Goal: Transaction & Acquisition: Subscribe to service/newsletter

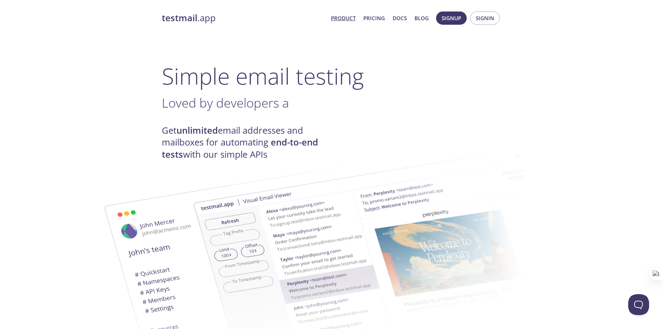
click at [291, 129] on h4 "Get unlimited email addresses and mailboxes for automating end-to-end tests wit…" at bounding box center [247, 143] width 170 height 36
click at [256, 133] on h4 "Get unlimited email addresses and mailboxes for automating end-to-end tests wit…" at bounding box center [247, 143] width 170 height 36
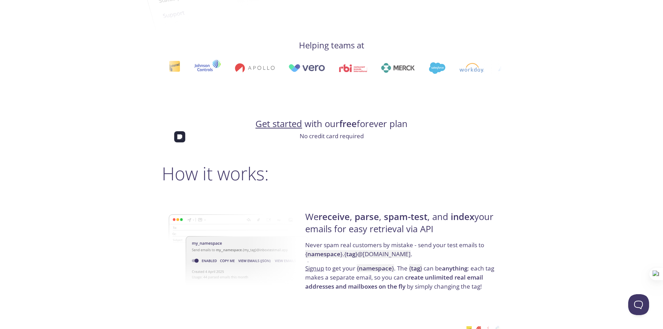
scroll to position [445, 0]
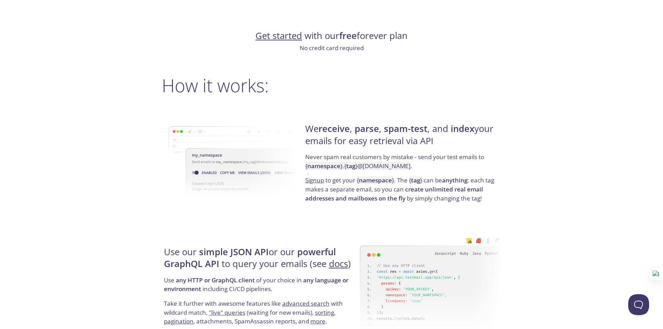
click at [337, 128] on strong "receive" at bounding box center [333, 128] width 31 height 12
click at [386, 128] on strong "spam-test" at bounding box center [405, 128] width 43 height 12
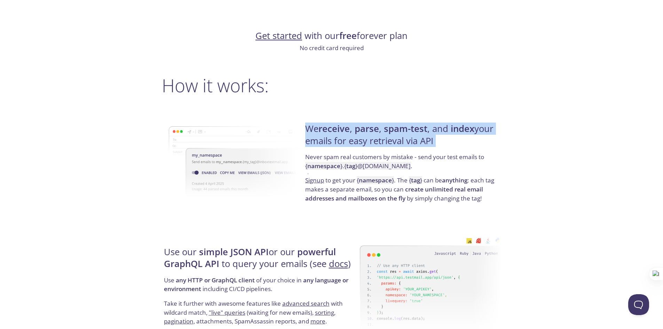
click at [386, 128] on strong "spam-test" at bounding box center [405, 128] width 43 height 12
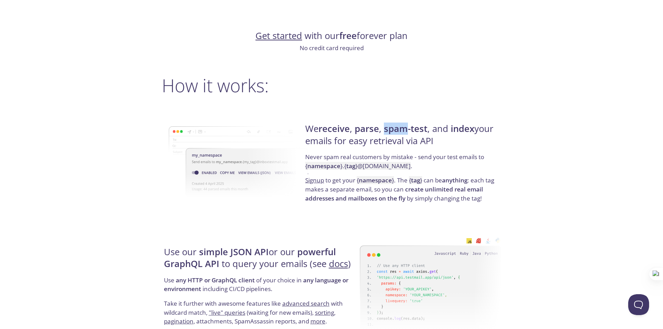
click at [386, 128] on strong "spam-test" at bounding box center [405, 128] width 43 height 12
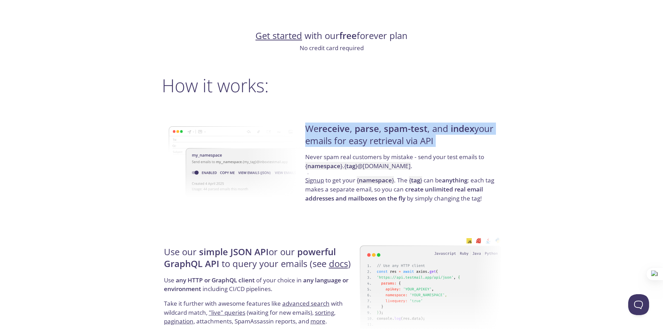
click at [386, 128] on strong "spam-test" at bounding box center [405, 128] width 43 height 12
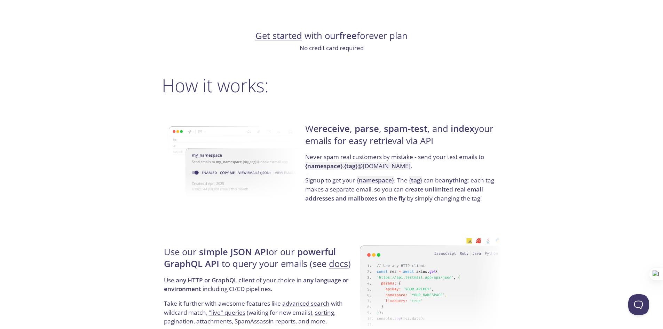
click at [396, 156] on p "Never spam real customers by mistake - send your test emails to { namespace } .…" at bounding box center [402, 163] width 194 height 23
click at [440, 156] on p "Never spam real customers by mistake - send your test emails to { namespace } .…" at bounding box center [402, 163] width 194 height 23
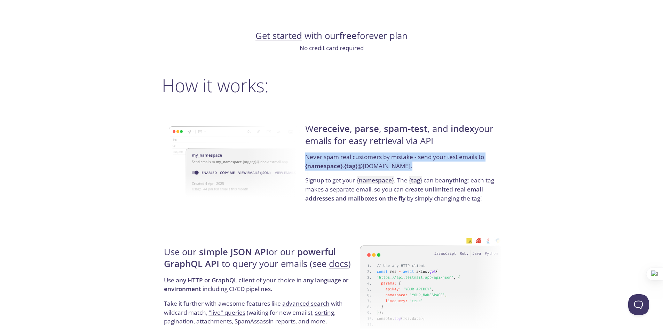
click at [440, 156] on p "Never spam real customers by mistake - send your test emails to { namespace } .…" at bounding box center [402, 163] width 194 height 23
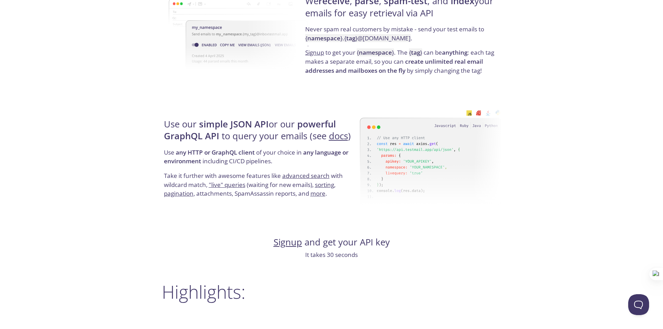
scroll to position [574, 0]
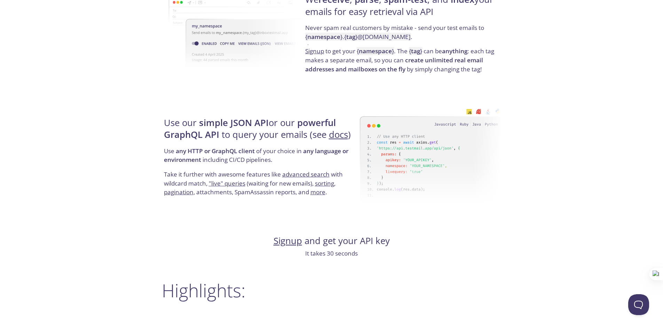
click at [274, 120] on h4 "Use our simple JSON API or our powerful GraphQL API to query your emails (see d…" at bounding box center [261, 132] width 194 height 30
click at [198, 128] on h4 "Use our simple JSON API or our powerful GraphQL API to query your emails (see d…" at bounding box center [261, 132] width 194 height 30
click at [275, 129] on h4 "Use our simple JSON API or our powerful GraphQL API to query your emails (see d…" at bounding box center [261, 132] width 194 height 30
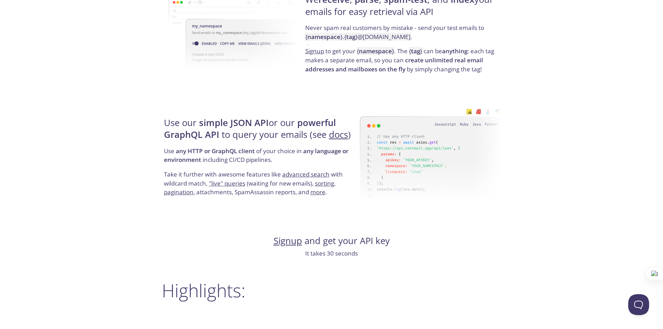
click at [354, 103] on div "Use our simple JSON API or our powerful GraphQL API to query your emails (see d…" at bounding box center [261, 157] width 198 height 112
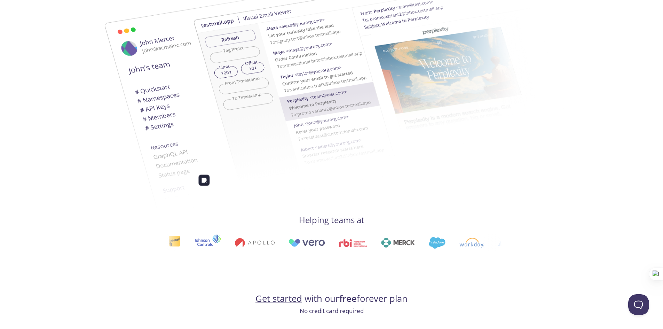
scroll to position [0, 0]
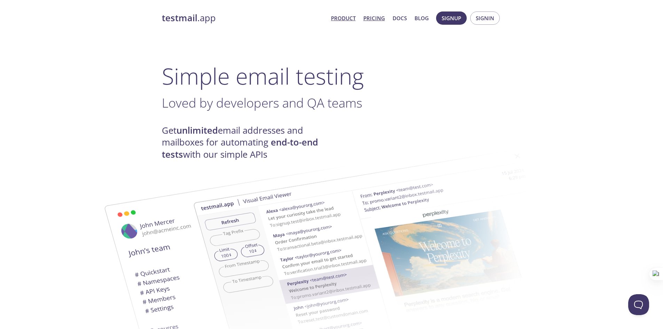
click at [373, 20] on link "Pricing" at bounding box center [374, 18] width 22 height 9
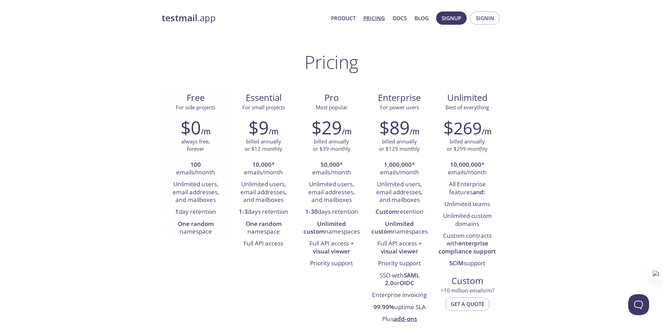
click at [191, 164] on strong "100" at bounding box center [195, 164] width 10 height 8
click at [196, 185] on li "Unlimited users, email addresses, and mailboxes" at bounding box center [195, 191] width 57 height 27
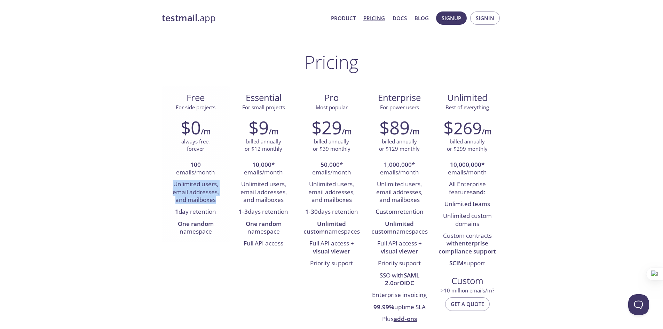
click at [196, 185] on li "Unlimited users, email addresses, and mailboxes" at bounding box center [195, 191] width 57 height 27
click at [258, 179] on li "Unlimited users, email addresses, and mailboxes" at bounding box center [263, 191] width 57 height 27
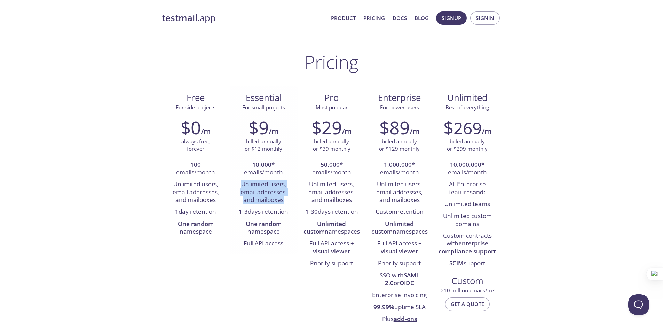
click at [258, 179] on li "Unlimited users, email addresses, and mailboxes" at bounding box center [263, 191] width 57 height 27
click at [269, 222] on strong "One random" at bounding box center [264, 224] width 36 height 8
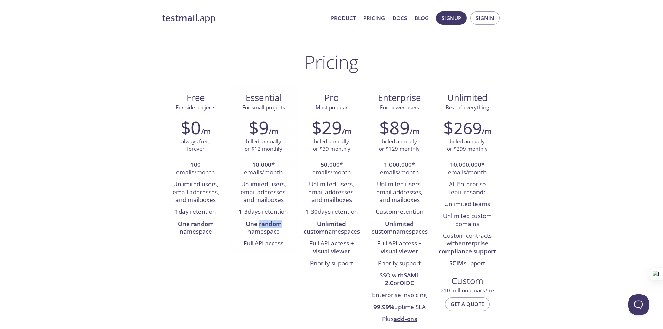
click at [269, 222] on strong "One random" at bounding box center [264, 224] width 36 height 8
click at [268, 239] on li "Full API access" at bounding box center [263, 244] width 57 height 12
click at [262, 129] on h2 "$9" at bounding box center [258, 127] width 20 height 21
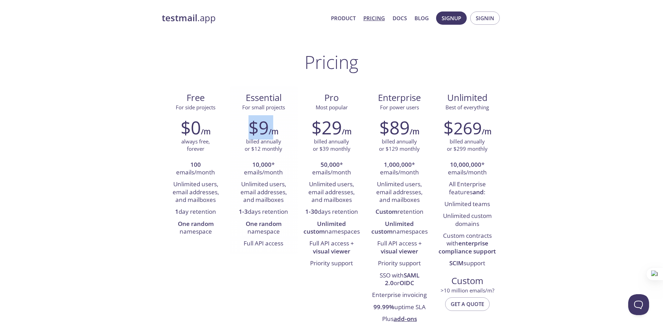
click at [262, 129] on h2 "$9" at bounding box center [258, 127] width 20 height 21
click at [257, 132] on h2 "$9" at bounding box center [258, 127] width 20 height 21
click at [244, 117] on div "$9 /m" at bounding box center [263, 127] width 57 height 21
click at [245, 94] on span "Essential" at bounding box center [263, 98] width 57 height 12
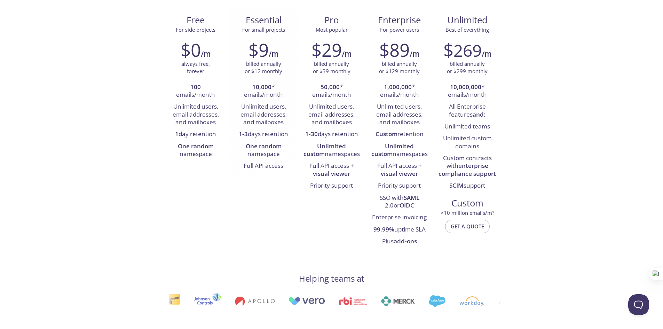
scroll to position [56, 0]
